Goal: Check status

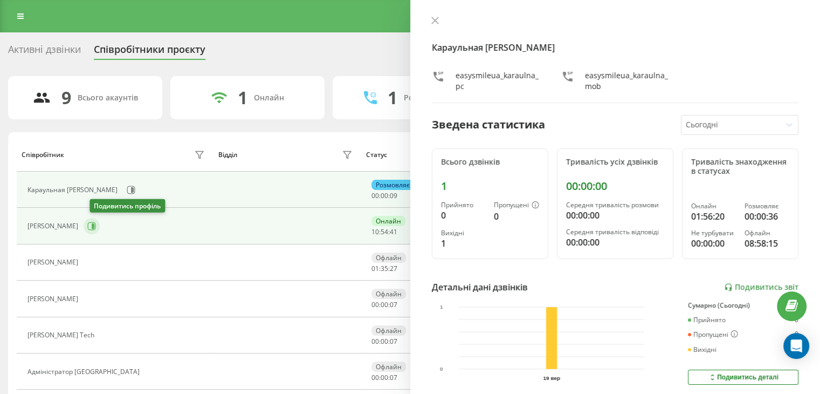
click at [96, 228] on icon at bounding box center [91, 226] width 9 height 9
